Goal: Transaction & Acquisition: Purchase product/service

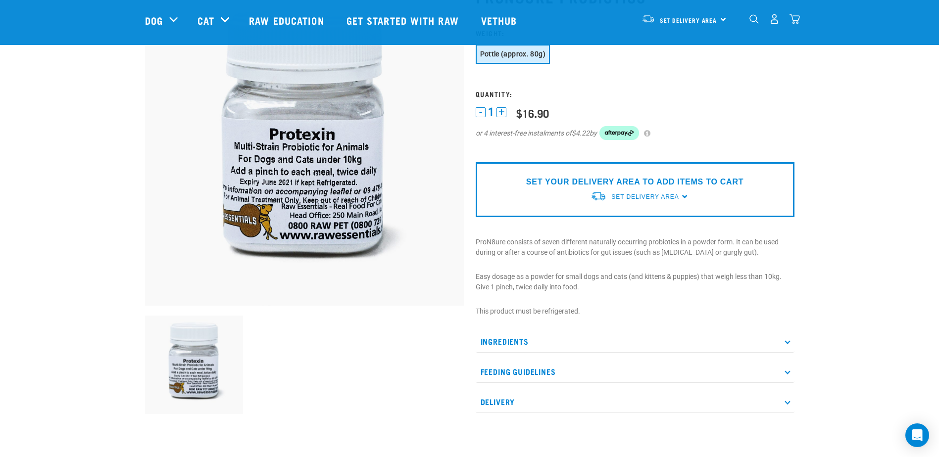
scroll to position [86, 0]
click at [638, 242] on p "ProN8ure consists of seven different naturally occurring probiotics in a powder…" at bounding box center [635, 247] width 319 height 21
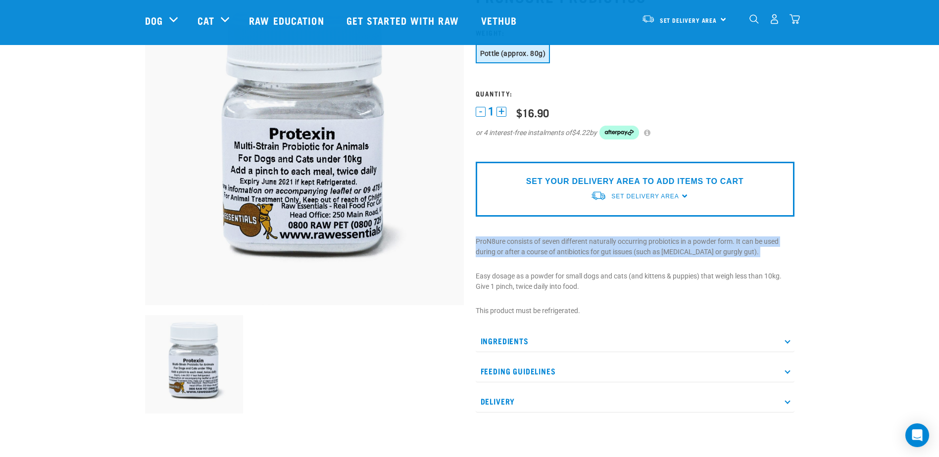
click at [638, 242] on p "ProN8ure consists of seven different naturally occurring probiotics in a powder…" at bounding box center [635, 247] width 319 height 21
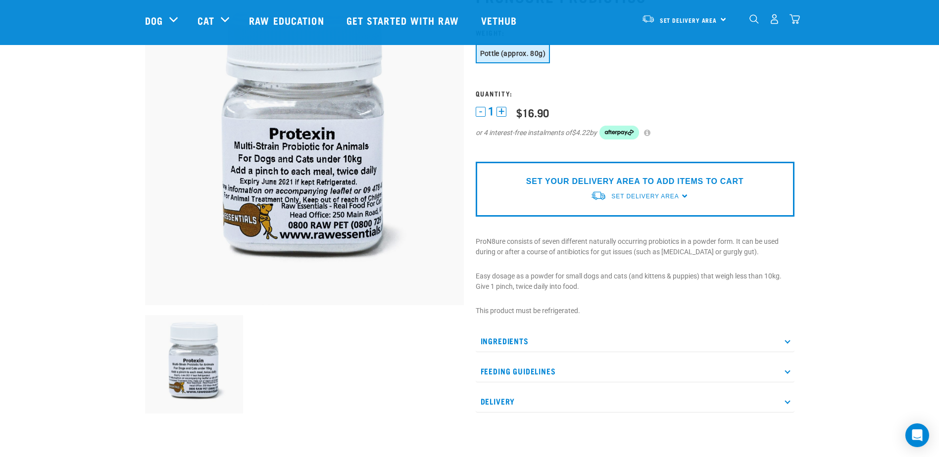
drag, startPoint x: 638, startPoint y: 242, endPoint x: 589, endPoint y: 269, distance: 56.5
click at [589, 269] on div "ProN8ure Probiotics" at bounding box center [635, 199] width 331 height 453
click at [564, 275] on p "Easy dosage as a powder for small dogs and cats (and kittens & puppies) that we…" at bounding box center [635, 281] width 319 height 21
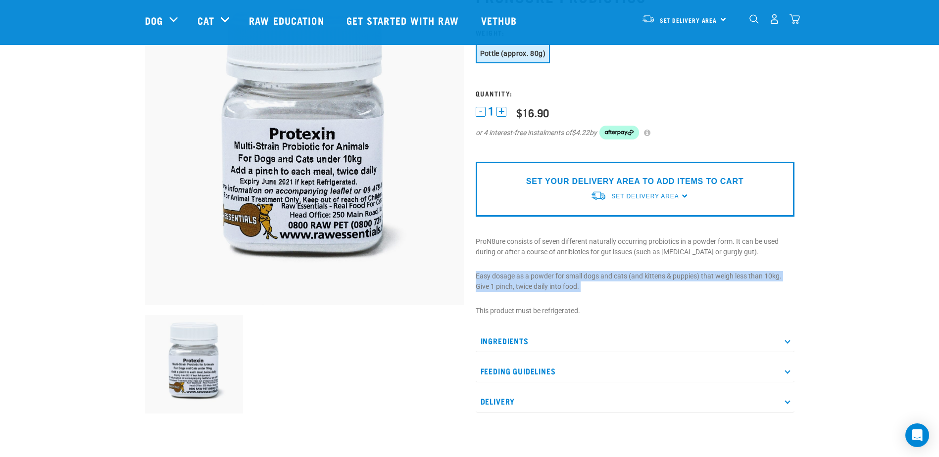
click at [564, 275] on p "Easy dosage as a powder for small dogs and cats (and kittens & puppies) that we…" at bounding box center [635, 281] width 319 height 21
drag, startPoint x: 564, startPoint y: 275, endPoint x: 540, endPoint y: 284, distance: 26.0
click at [540, 284] on p "Easy dosage as a powder for small dogs and cats (and kittens & puppies) that we…" at bounding box center [635, 281] width 319 height 21
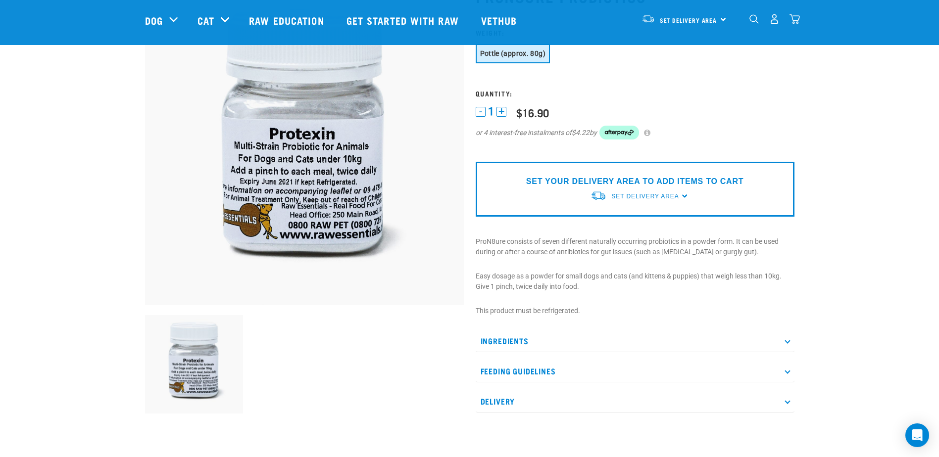
click at [580, 243] on p "ProN8ure consists of seven different naturally occurring probiotics in a powder…" at bounding box center [635, 247] width 319 height 21
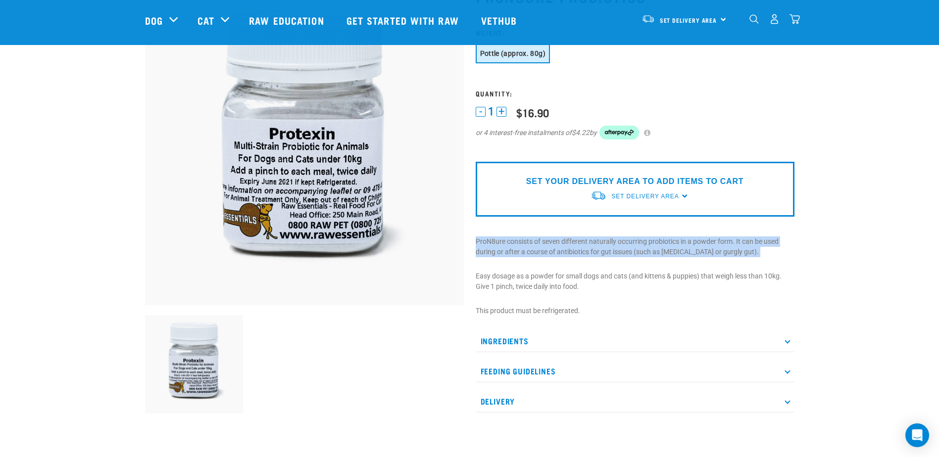
click at [580, 243] on p "ProN8ure consists of seven different naturally occurring probiotics in a powder…" at bounding box center [635, 247] width 319 height 21
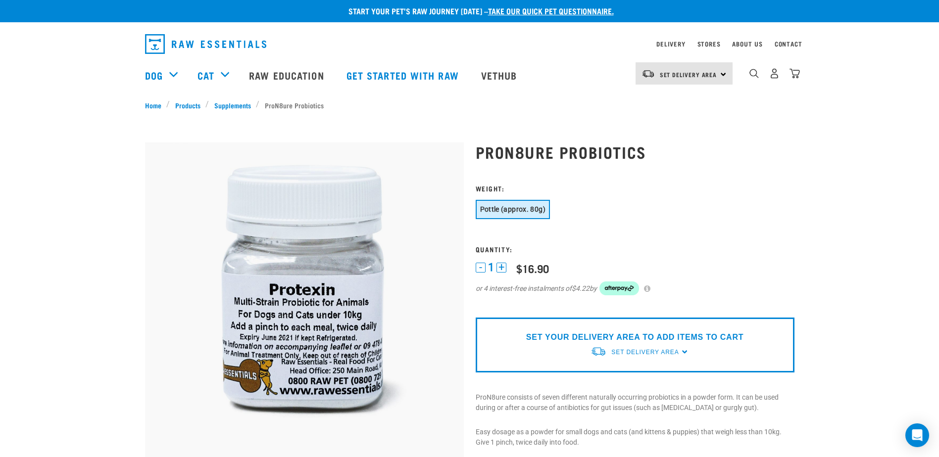
scroll to position [0, 0]
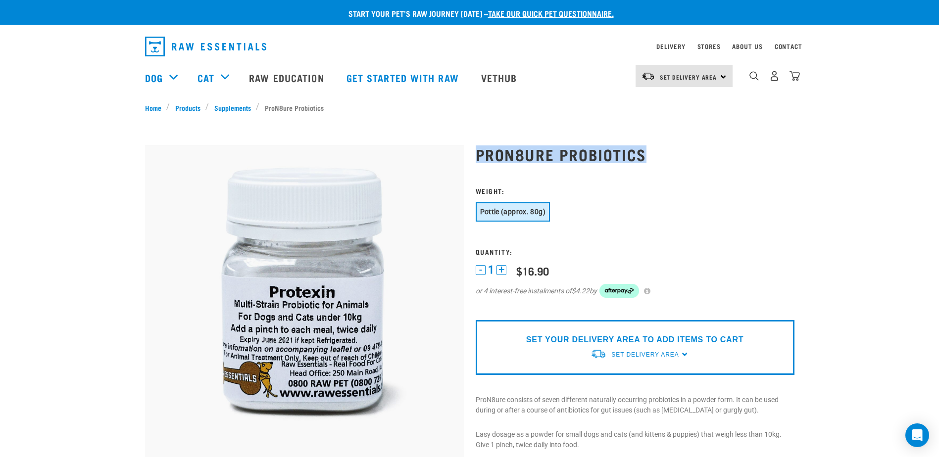
drag, startPoint x: 480, startPoint y: 155, endPoint x: 646, endPoint y: 152, distance: 165.9
click at [646, 152] on h1 "ProN8ure Probiotics" at bounding box center [635, 155] width 319 height 18
copy h1 "ProN8ure Probiotics"
click at [606, 354] on img at bounding box center [599, 354] width 16 height 10
click at [778, 81] on img "dropdown navigation" at bounding box center [774, 76] width 10 height 10
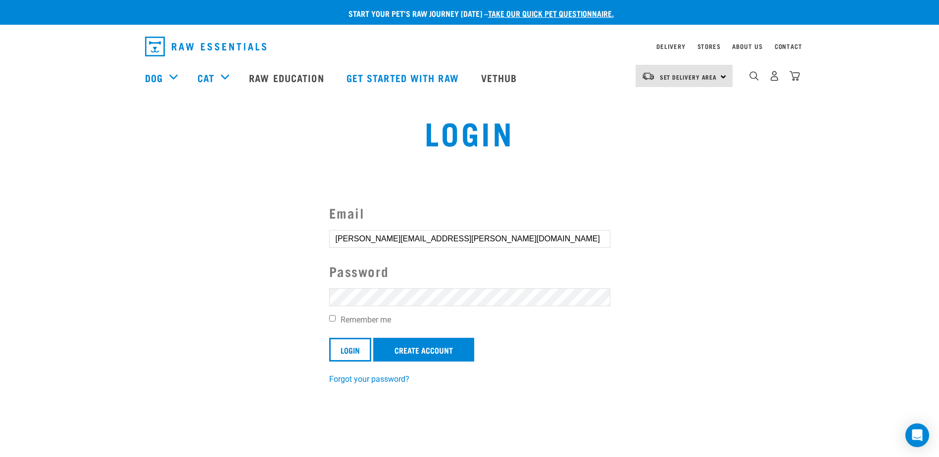
click at [329, 338] on input "Login" at bounding box center [350, 350] width 42 height 24
click at [339, 329] on form "Email anna.nathu@gmail.com Password Remember me Login Create Account" at bounding box center [469, 282] width 281 height 159
click at [331, 323] on label "Remember me" at bounding box center [469, 320] width 281 height 12
click at [331, 322] on input "Remember me" at bounding box center [332, 318] width 6 height 6
checkbox input "true"
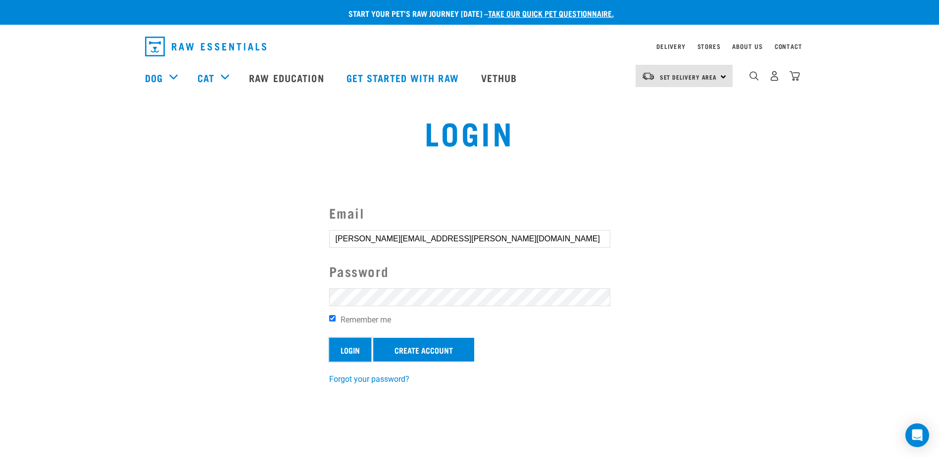
drag, startPoint x: 405, startPoint y: 345, endPoint x: 341, endPoint y: 350, distance: 64.6
click at [341, 350] on input "Login" at bounding box center [350, 350] width 42 height 24
drag, startPoint x: 519, startPoint y: 222, endPoint x: 473, endPoint y: 282, distance: 75.5
drag, startPoint x: 473, startPoint y: 282, endPoint x: 406, endPoint y: 304, distance: 70.4
click at [0, 304] on article "Invalid username or password." at bounding box center [0, 228] width 0 height 457
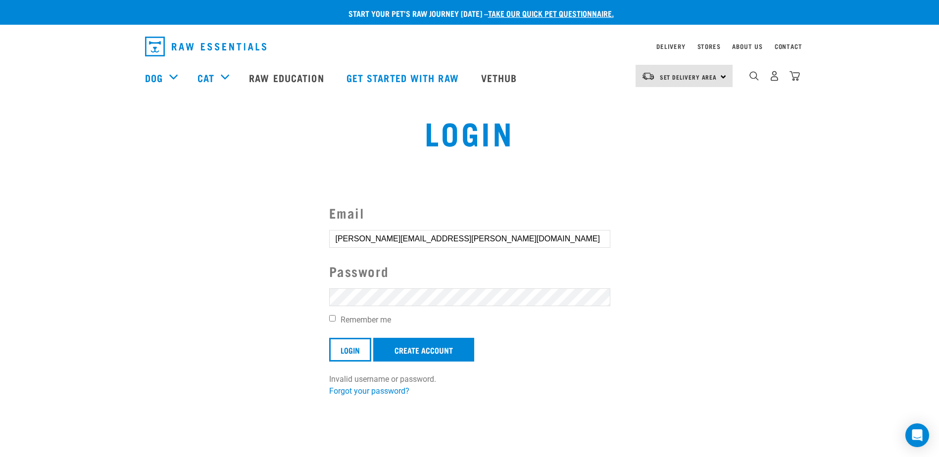
click at [364, 400] on section "Email anna.nathu@gmail.com Password Remember me Login Create Account Invalid us…" at bounding box center [469, 294] width 939 height 232
click at [356, 394] on link "Forgot your password?" at bounding box center [369, 391] width 80 height 9
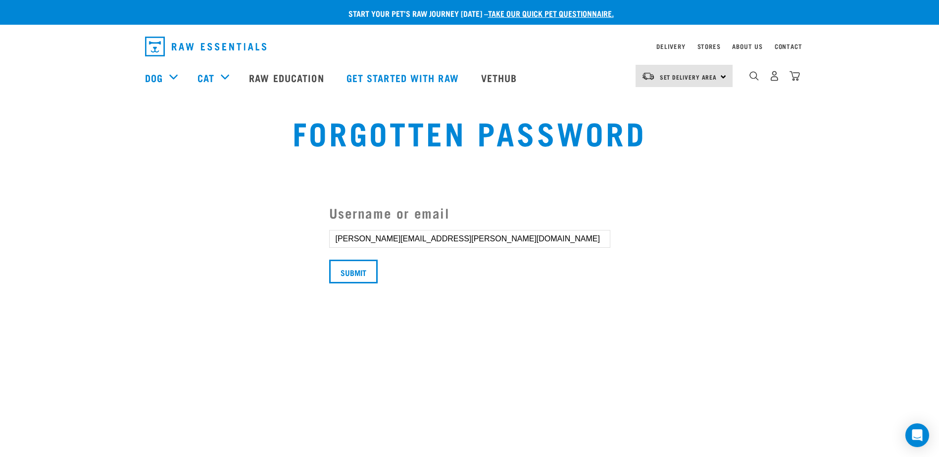
click at [320, 266] on section "Username or email [PERSON_NAME][EMAIL_ADDRESS][PERSON_NAME][DOMAIN_NAME] Submit" at bounding box center [469, 243] width 939 height 130
click at [343, 268] on input "Submit" at bounding box center [353, 272] width 49 height 24
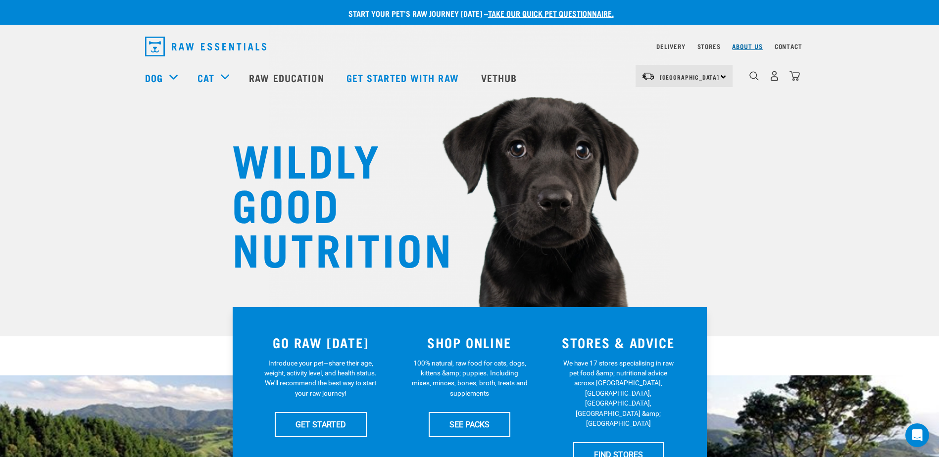
click at [749, 46] on link "About Us" at bounding box center [747, 46] width 30 height 3
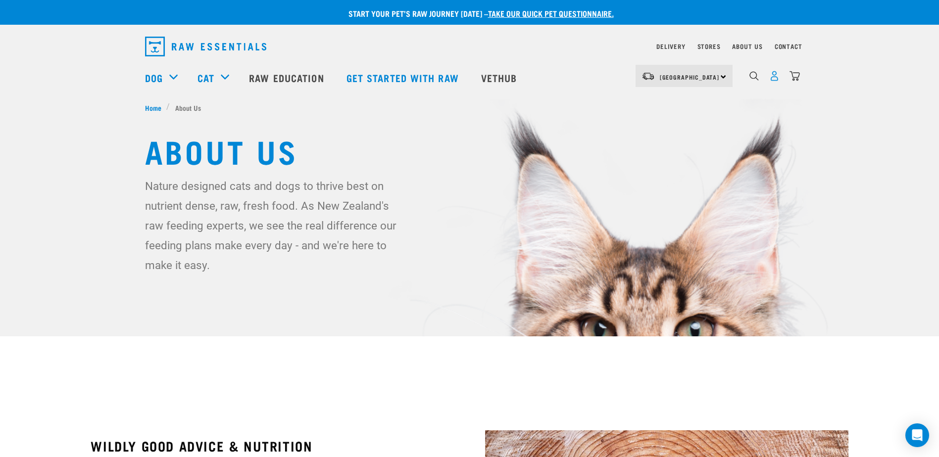
click at [778, 78] on img "dropdown navigation" at bounding box center [774, 76] width 10 height 10
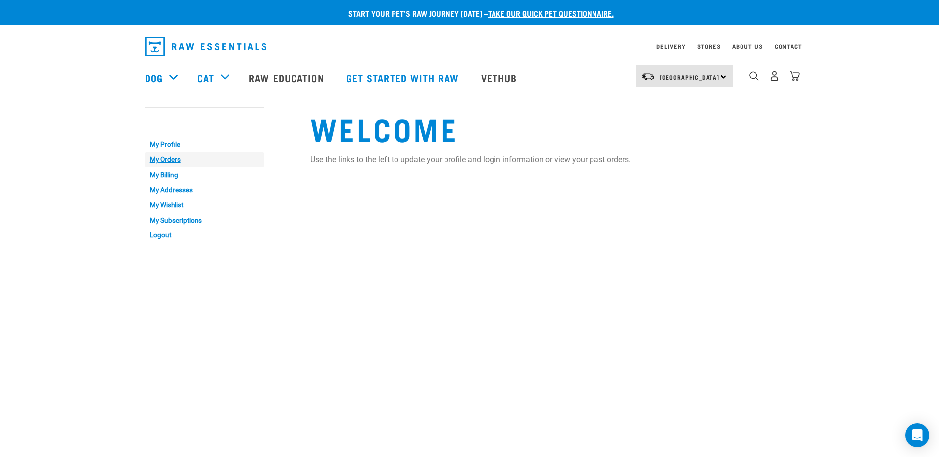
click at [165, 158] on link "My Orders" at bounding box center [204, 159] width 119 height 15
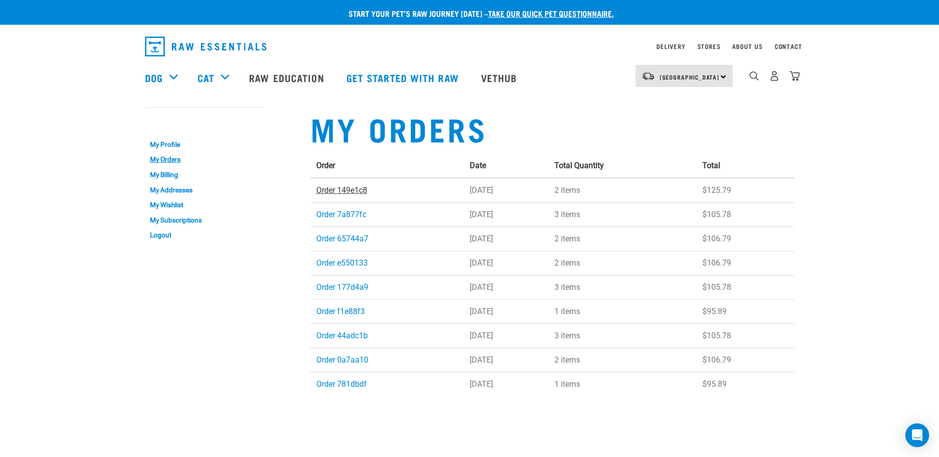
click at [347, 191] on link "Order 149e1c8" at bounding box center [341, 190] width 51 height 9
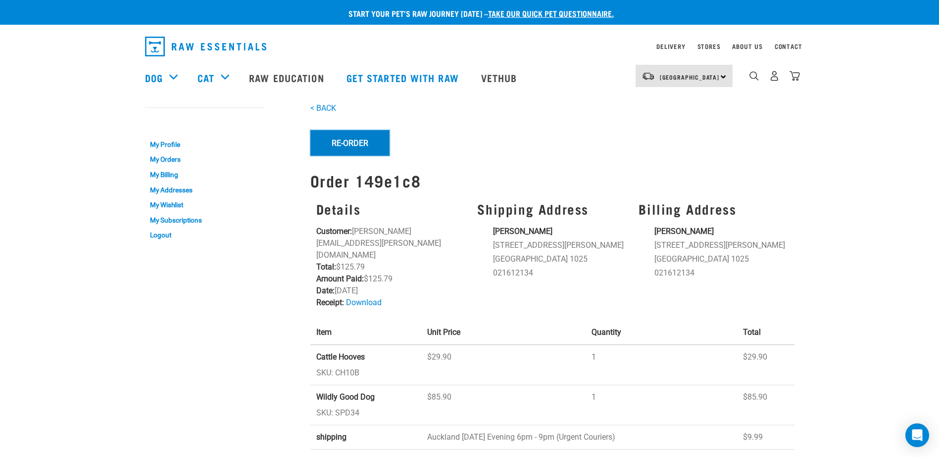
click at [349, 134] on button "Re-Order" at bounding box center [349, 143] width 79 height 26
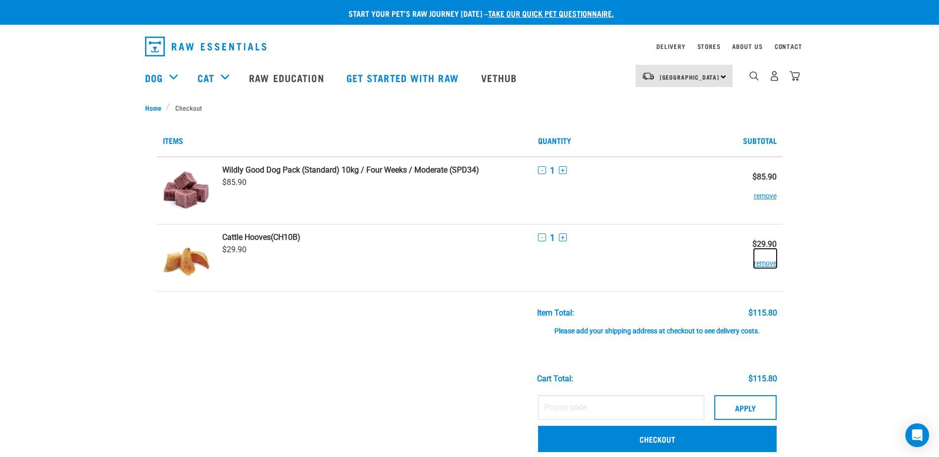
click at [766, 264] on button "remove" at bounding box center [765, 258] width 23 height 19
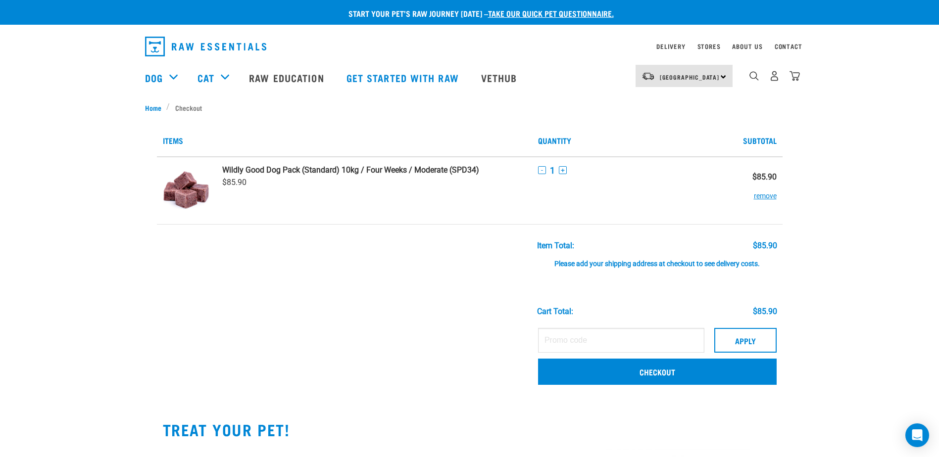
click at [749, 81] on div "dropdown navigation" at bounding box center [754, 76] width 10 height 10
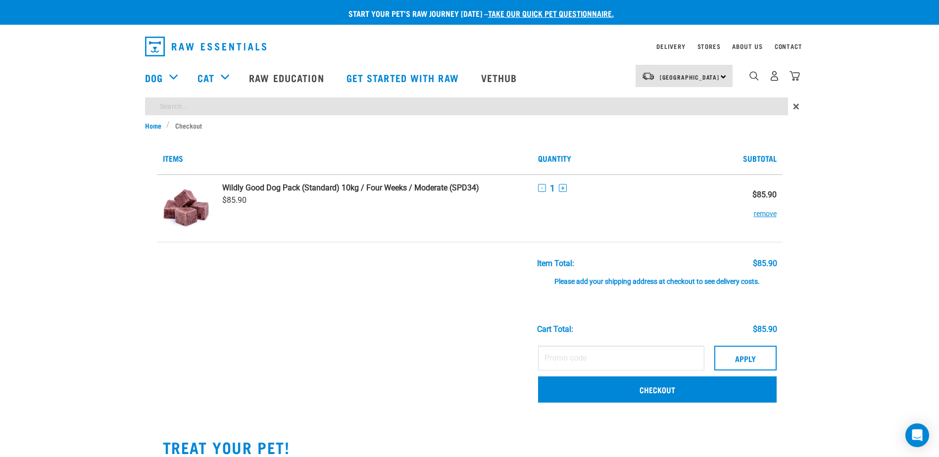
click at [705, 112] on input "search" at bounding box center [466, 107] width 643 height 18
type input "r"
type input "probiotic"
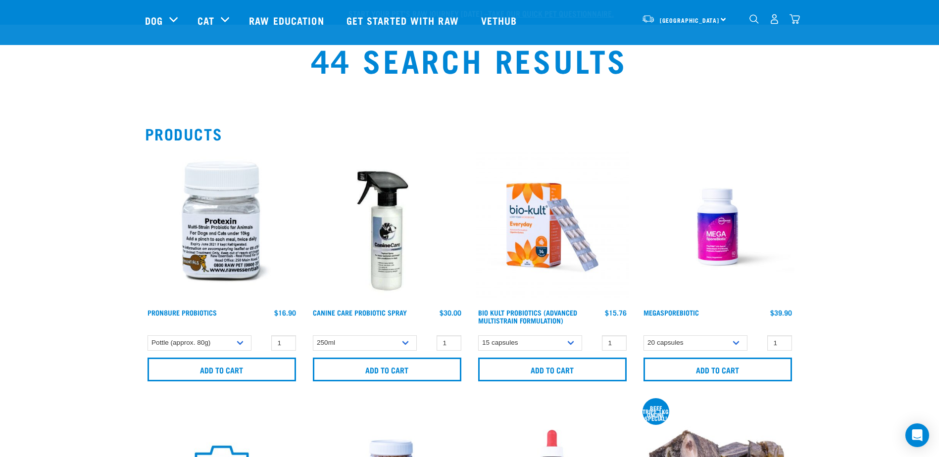
scroll to position [46, 0]
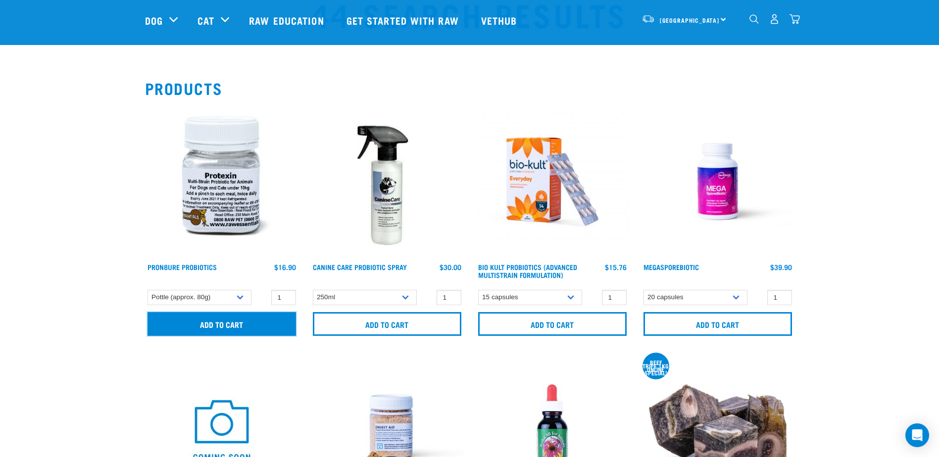
click at [211, 325] on input "Add to cart" at bounding box center [222, 324] width 149 height 24
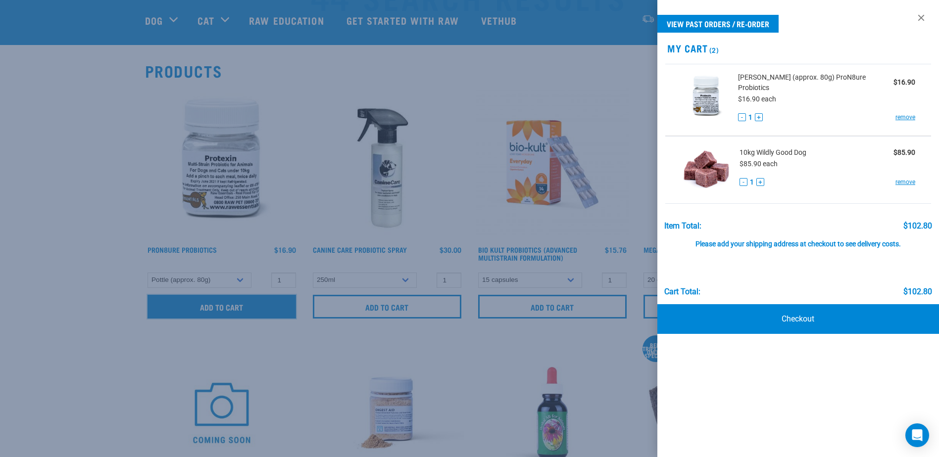
scroll to position [63, 0]
click at [803, 310] on link "Checkout" at bounding box center [798, 319] width 282 height 30
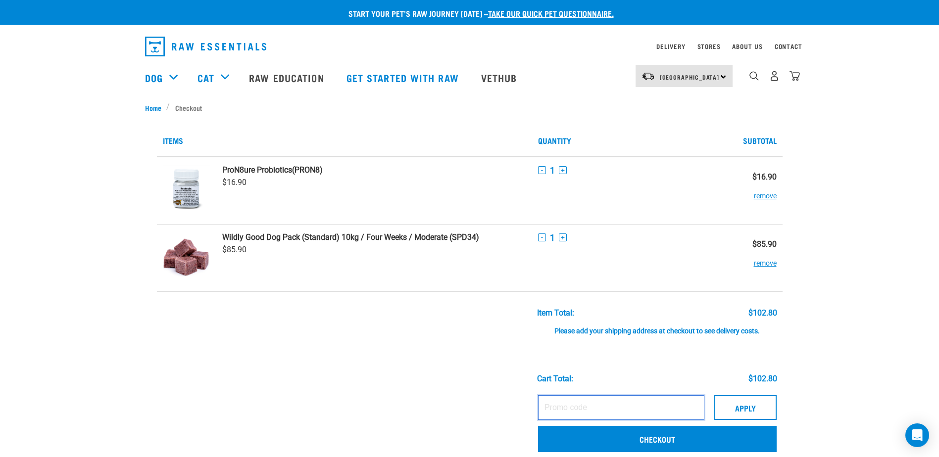
click at [573, 414] on input "text" at bounding box center [621, 408] width 166 height 25
paste input "SKINHEALTH15"
type input "SKINHEALTH15"
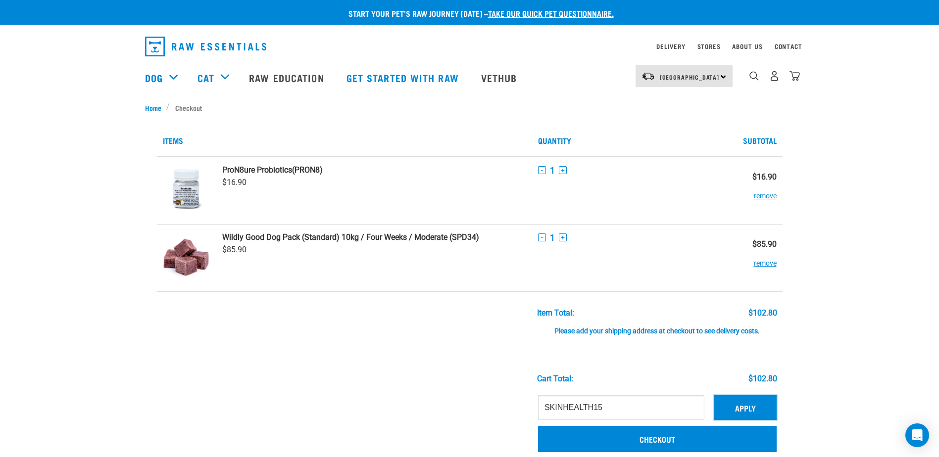
click at [754, 413] on button "Apply" at bounding box center [745, 408] width 62 height 25
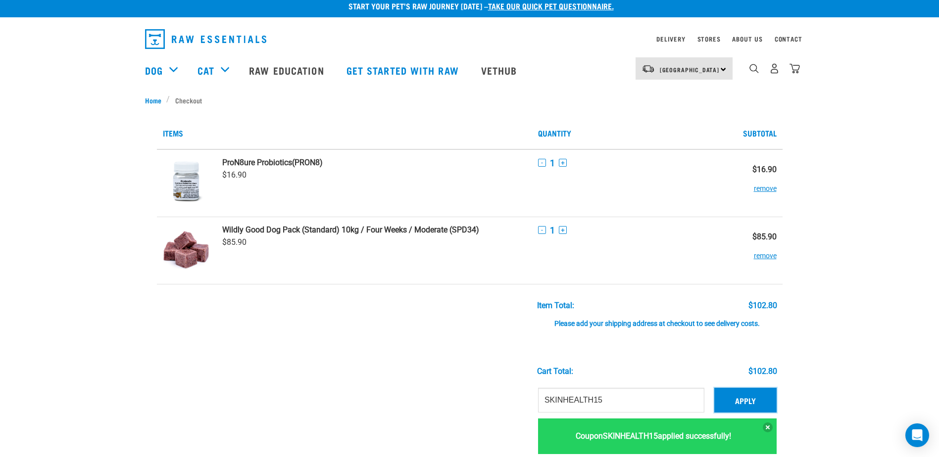
scroll to position [7, 0]
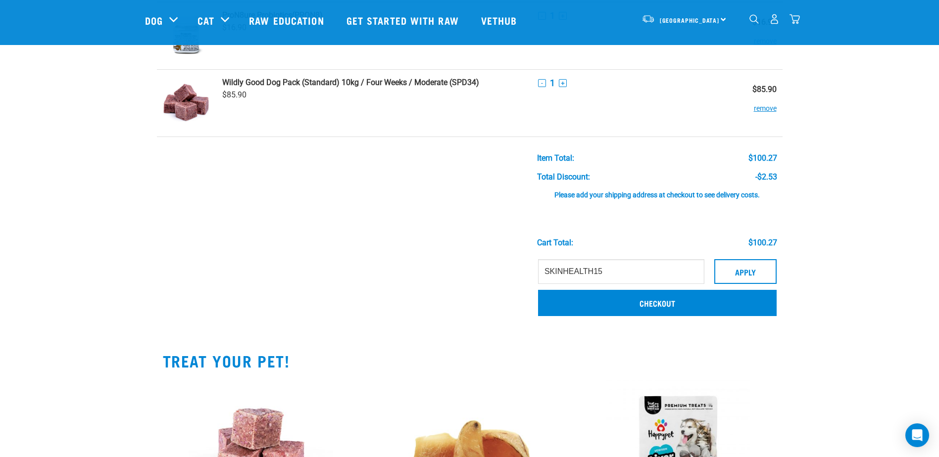
scroll to position [83, 0]
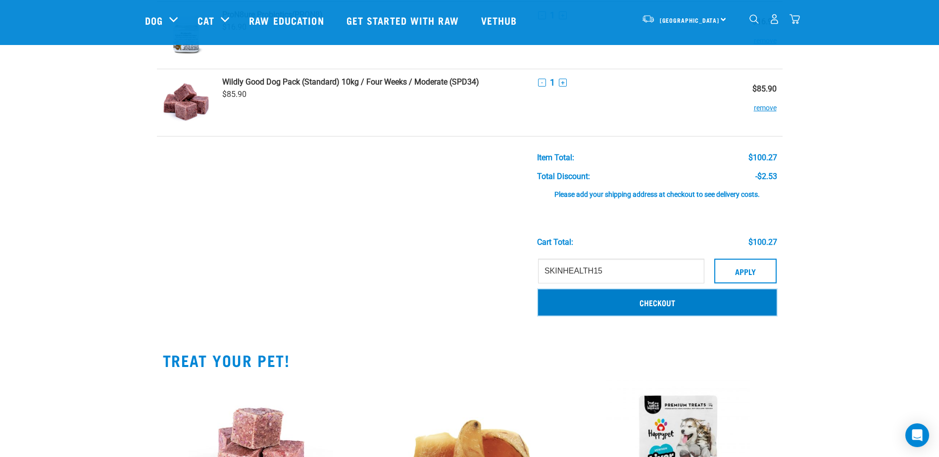
click at [671, 299] on link "Checkout" at bounding box center [657, 303] width 239 height 26
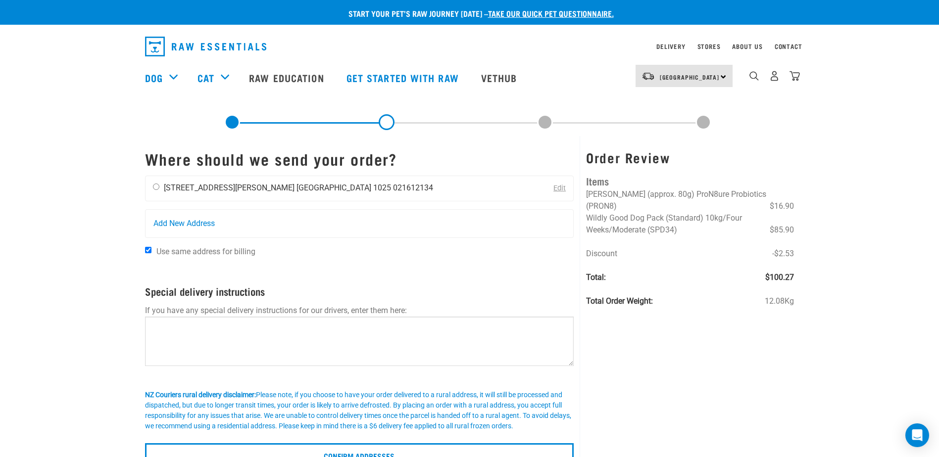
click at [155, 190] on div "Anna Nathu 106 Fowlds Avenue Auckland 1025 021612134" at bounding box center [293, 188] width 295 height 25
click at [156, 185] on input "radio" at bounding box center [156, 187] width 6 height 6
radio input "true"
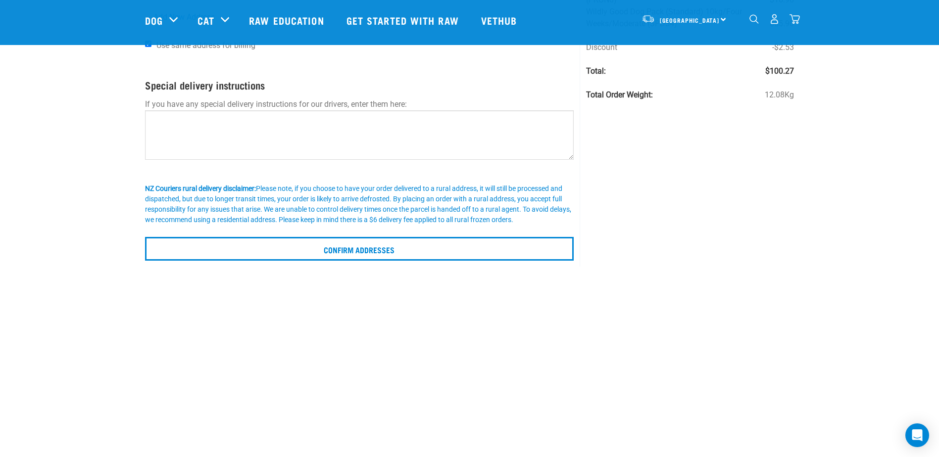
scroll to position [134, 0]
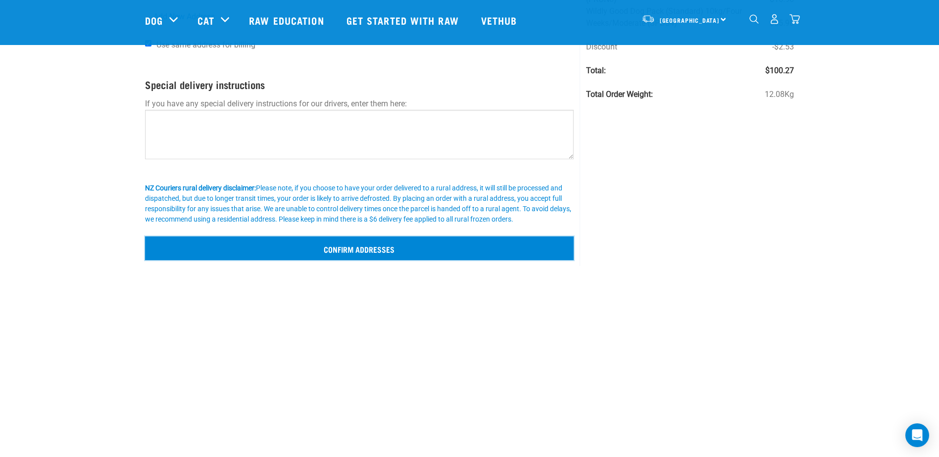
click at [334, 246] on input "Confirm addresses" at bounding box center [359, 249] width 429 height 24
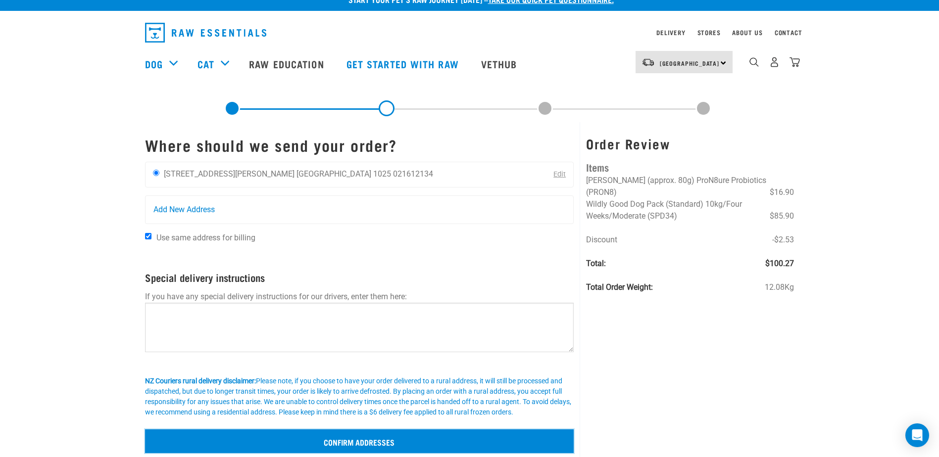
scroll to position [10, 0]
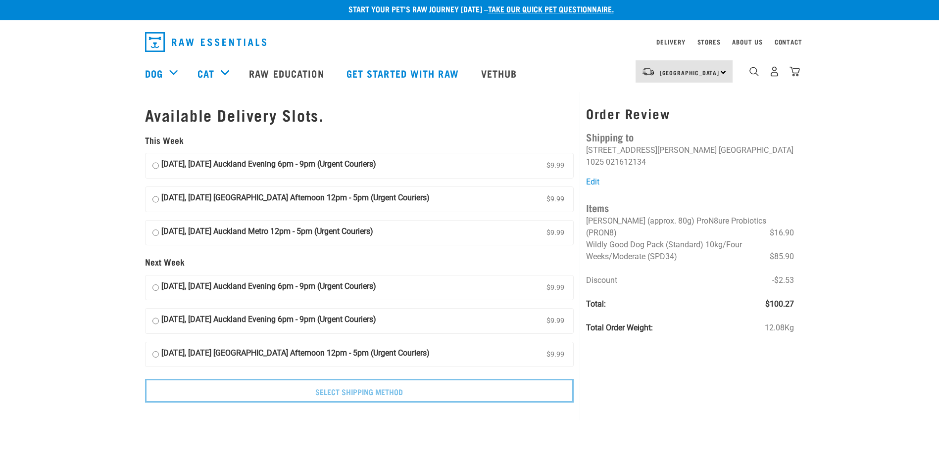
scroll to position [5, 0]
click at [153, 287] on input "20 October, Monday Auckland Evening 6pm - 9pm (Urgent Couriers) $9.99" at bounding box center [155, 287] width 6 height 15
radio input "true"
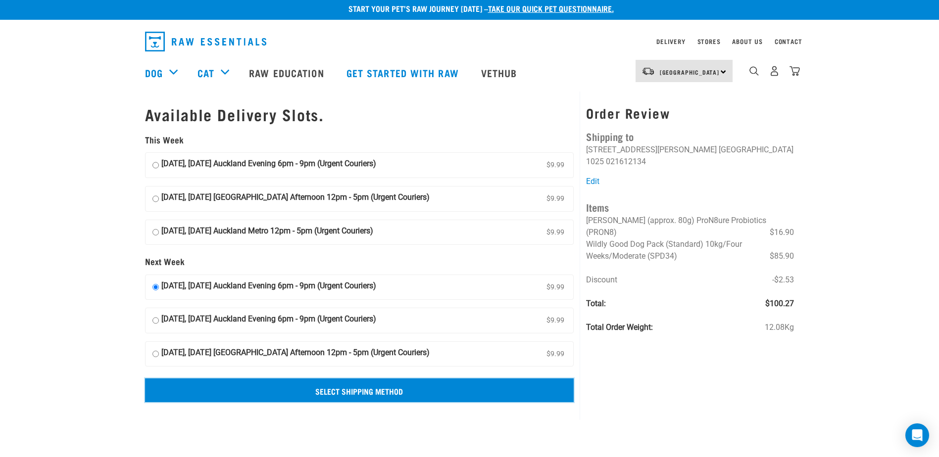
click at [317, 395] on input "Select Shipping Method" at bounding box center [359, 391] width 429 height 24
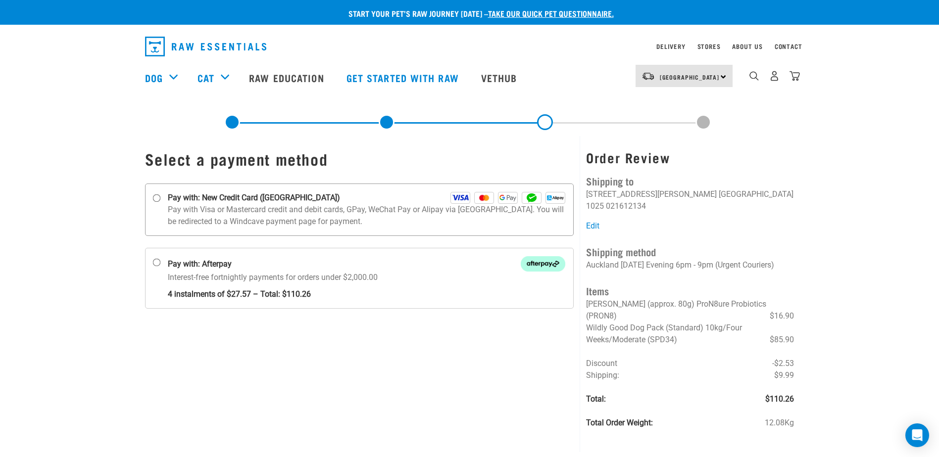
click at [238, 202] on strong "Pay with: New Credit Card ([GEOGRAPHIC_DATA])" at bounding box center [254, 198] width 172 height 12
click at [160, 202] on input "Pay with: New Credit Card ([GEOGRAPHIC_DATA])" at bounding box center [156, 199] width 8 height 8
radio input "true"
